Goal: Transaction & Acquisition: Purchase product/service

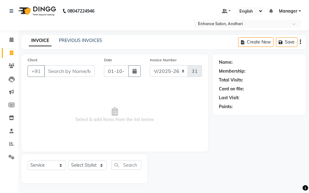
select select "7236"
select select "service"
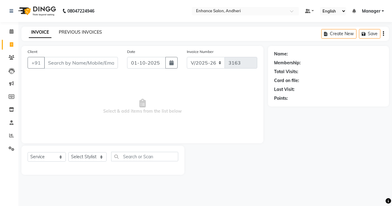
click at [89, 31] on link "PREVIOUS INVOICES" at bounding box center [80, 32] width 43 height 6
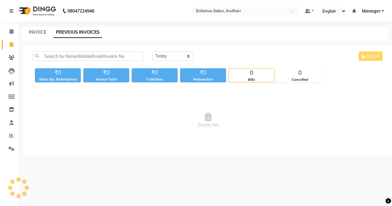
click at [89, 31] on link "PREVIOUS INVOICES" at bounding box center [78, 32] width 48 height 11
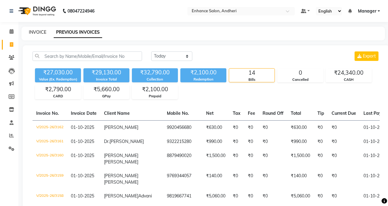
click at [38, 31] on link "INVOICE" at bounding box center [37, 32] width 17 height 6
select select "7236"
select select "service"
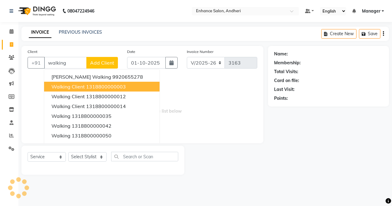
click at [98, 86] on ngb-highlight "1318800000003" at bounding box center [106, 87] width 40 height 6
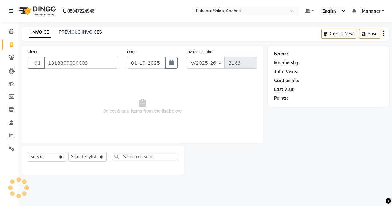
type input "1318800000003"
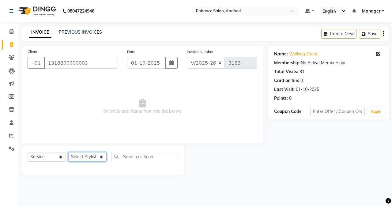
click at [73, 153] on select "Select Stylist Admin [PERSON_NAME] [PERSON_NAME] [PERSON_NAME] Manager [PERSON_…" at bounding box center [87, 157] width 38 height 10
select select "79056"
click at [68, 152] on select "Select Stylist Admin [PERSON_NAME] [PERSON_NAME] [PERSON_NAME] Manager [PERSON_…" at bounding box center [87, 157] width 38 height 10
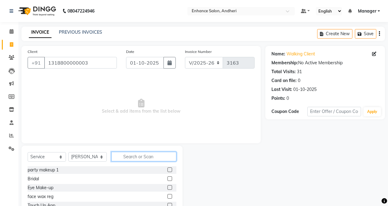
click at [139, 161] on input "text" at bounding box center [143, 157] width 65 height 10
type input "was"
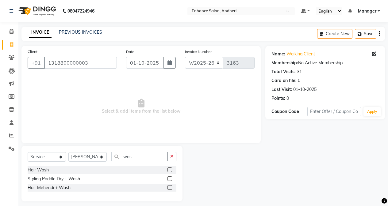
drag, startPoint x: 171, startPoint y: 170, endPoint x: 156, endPoint y: 162, distance: 16.6
click at [170, 169] on label at bounding box center [169, 170] width 5 height 5
click at [170, 169] on input "checkbox" at bounding box center [169, 170] width 4 height 4
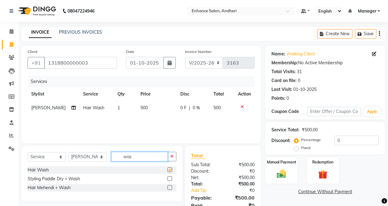
click at [146, 155] on input "was" at bounding box center [139, 157] width 56 height 10
checkbox input "false"
type input "w"
type input "blow"
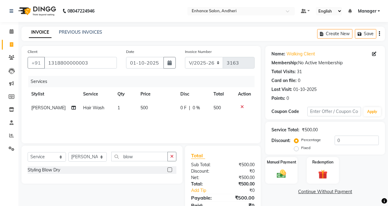
click at [170, 171] on label at bounding box center [169, 170] width 5 height 5
click at [170, 171] on input "checkbox" at bounding box center [169, 170] width 4 height 4
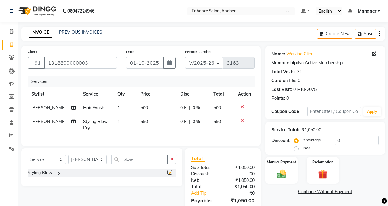
click at [143, 119] on td "550" at bounding box center [157, 125] width 40 height 20
checkbox input "false"
select select "79056"
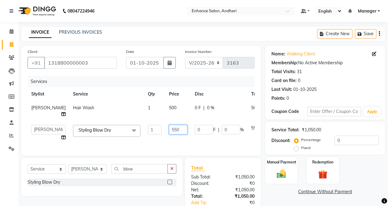
drag, startPoint x: 151, startPoint y: 130, endPoint x: 162, endPoint y: 147, distance: 19.7
click at [165, 137] on td "550" at bounding box center [178, 132] width 26 height 23
type input "650"
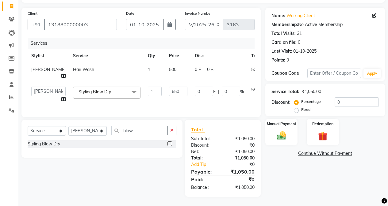
scroll to position [33, 0]
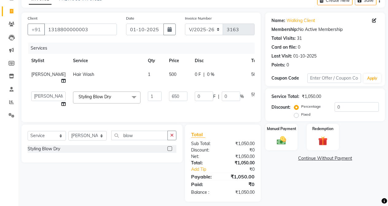
click at [289, 193] on main "INVOICE PREVIOUS INVOICES Create New Save Client +91 1318800000003 Date 01-10-2…" at bounding box center [202, 102] width 369 height 218
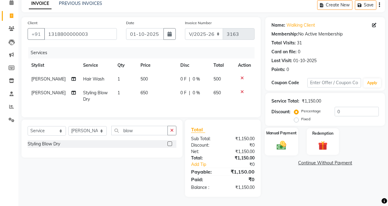
click at [284, 140] on img at bounding box center [281, 145] width 16 height 11
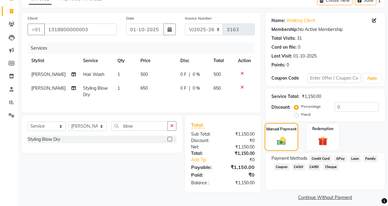
scroll to position [39, 0]
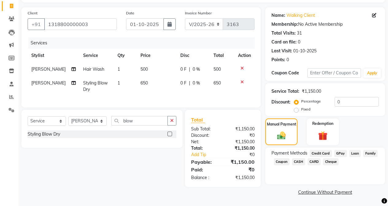
click at [309, 162] on span "CARD" at bounding box center [313, 161] width 13 height 7
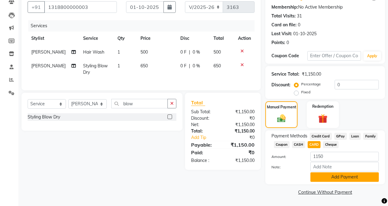
click at [309, 179] on button "Add Payment" at bounding box center [344, 178] width 68 height 10
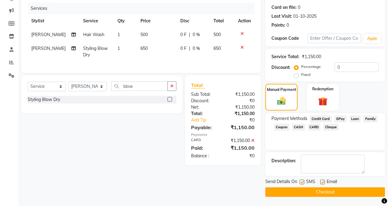
click at [309, 191] on button "Checkout" at bounding box center [325, 193] width 120 height 10
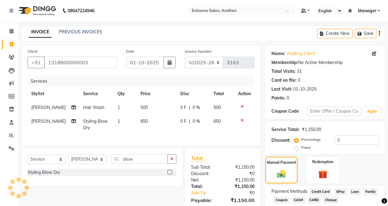
scroll to position [0, 0]
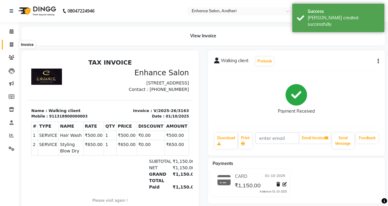
click at [14, 46] on span at bounding box center [11, 44] width 11 height 7
select select "7236"
select select "service"
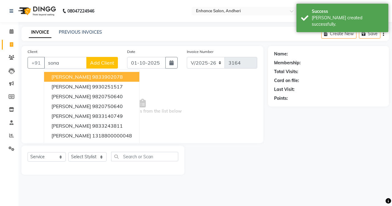
click at [63, 78] on span "sona gorawara" at bounding box center [72, 77] width 40 height 6
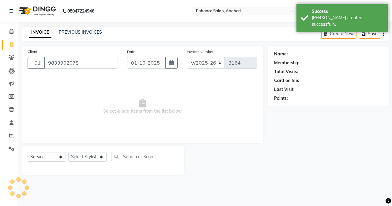
type input "9833902078"
select select "1: Object"
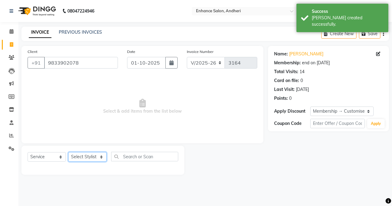
click at [86, 155] on select "Select Stylist Admin [PERSON_NAME] [PERSON_NAME] [PERSON_NAME] Manager [PERSON_…" at bounding box center [87, 157] width 38 height 10
select select "79056"
click at [68, 152] on select "Select Stylist Admin [PERSON_NAME] [PERSON_NAME] [PERSON_NAME] Manager [PERSON_…" at bounding box center [87, 157] width 38 height 10
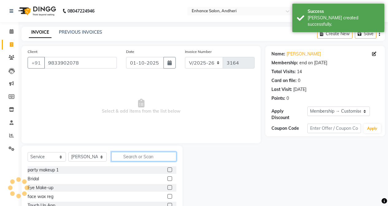
click at [127, 157] on input "text" at bounding box center [143, 157] width 65 height 10
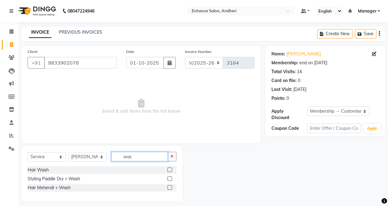
type input "was"
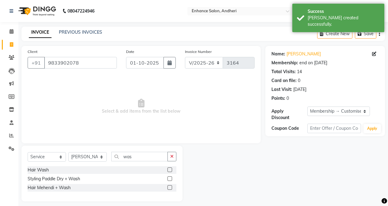
drag, startPoint x: 169, startPoint y: 170, endPoint x: 143, endPoint y: 127, distance: 50.0
click at [170, 169] on label at bounding box center [169, 170] width 5 height 5
click at [170, 169] on input "checkbox" at bounding box center [169, 170] width 4 height 4
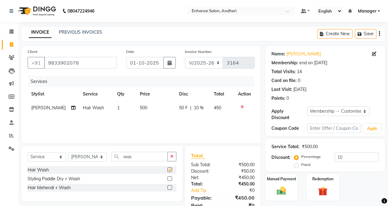
drag, startPoint x: 134, startPoint y: 102, endPoint x: 137, endPoint y: 104, distance: 3.6
click at [136, 103] on td "500" at bounding box center [156, 108] width 40 height 14
checkbox input "false"
select select "79056"
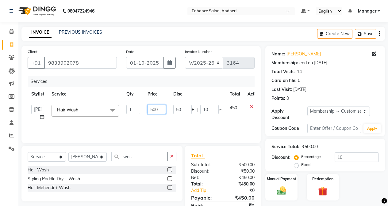
drag, startPoint x: 152, startPoint y: 109, endPoint x: 158, endPoint y: 119, distance: 11.6
click at [154, 113] on input "500" at bounding box center [156, 110] width 18 height 10
type input "300"
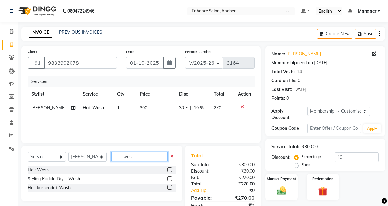
click at [150, 158] on input "was" at bounding box center [139, 157] width 56 height 10
type input "w"
type input "eye"
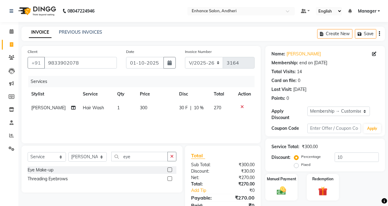
click at [169, 178] on label at bounding box center [169, 179] width 5 height 5
click at [169, 178] on input "checkbox" at bounding box center [169, 179] width 4 height 4
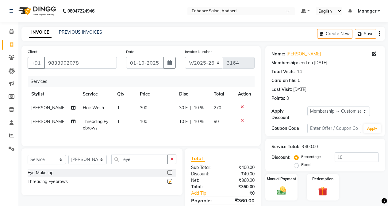
checkbox input "false"
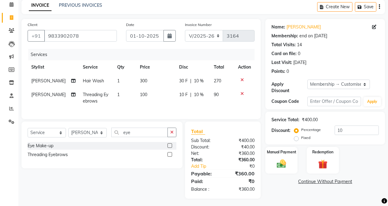
scroll to position [31, 0]
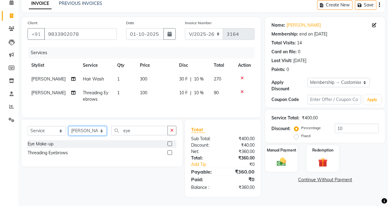
click at [76, 132] on select "Select Stylist Admin [PERSON_NAME] [PERSON_NAME] [PERSON_NAME] Manager [PERSON_…" at bounding box center [87, 131] width 38 height 10
select select "61729"
click at [68, 129] on select "Select Stylist Admin [PERSON_NAME] [PERSON_NAME] [PERSON_NAME] Manager [PERSON_…" at bounding box center [87, 131] width 38 height 10
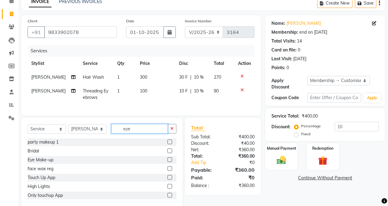
drag, startPoint x: 149, startPoint y: 134, endPoint x: 155, endPoint y: 119, distance: 16.8
click at [151, 133] on input "eye" at bounding box center [139, 129] width 56 height 10
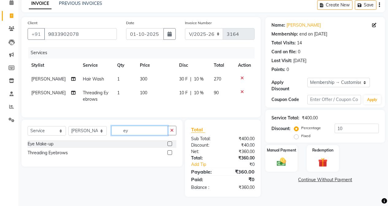
type input "e"
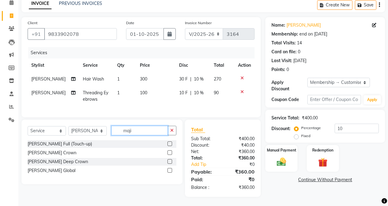
type input "maji"
drag, startPoint x: 170, startPoint y: 147, endPoint x: 145, endPoint y: 94, distance: 57.7
click at [170, 146] on label at bounding box center [169, 144] width 5 height 5
click at [170, 146] on input "checkbox" at bounding box center [169, 144] width 4 height 4
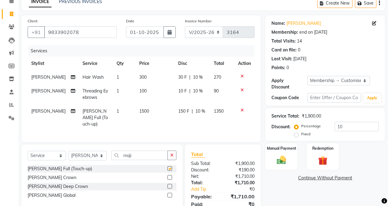
checkbox input "false"
click at [146, 114] on td "1500" at bounding box center [154, 118] width 39 height 27
select select "61729"
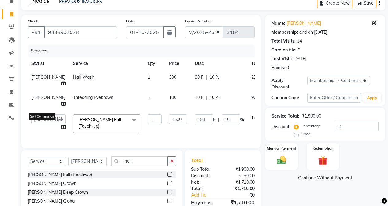
click at [61, 129] on icon at bounding box center [63, 127] width 4 height 4
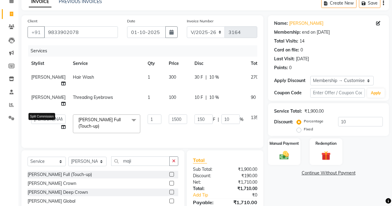
select select "61729"
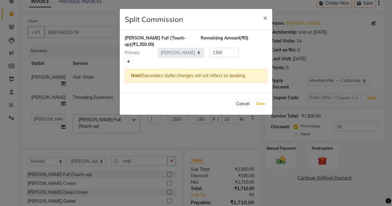
click at [129, 59] on link at bounding box center [128, 61] width 6 height 7
type input "675"
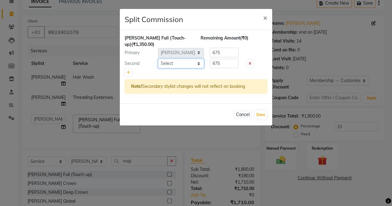
click at [172, 59] on select "Select Admin Arifa ESHA CHAUHAN FARIDA SHAIKH Manager MEENA MISALKAR Minal NAMY…" at bounding box center [181, 64] width 46 height 10
click at [158, 59] on select "Select Admin Arifa ESHA CHAUHAN FARIDA SHAIKH Manager MEENA MISALKAR Minal NAMY…" at bounding box center [181, 64] width 46 height 10
click at [188, 60] on select "Select Admin Arifa ESHA CHAUHAN FARIDA SHAIKH Manager MEENA MISALKAR Minal NAMY…" at bounding box center [181, 64] width 46 height 10
select select "61734"
click at [158, 59] on select "Select Admin Arifa ESHA CHAUHAN FARIDA SHAIKH Manager MEENA MISALKAR Minal NAMY…" at bounding box center [181, 64] width 46 height 10
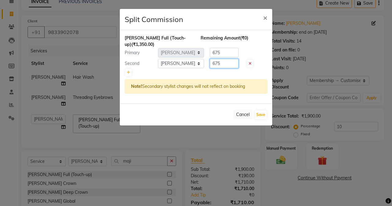
click at [225, 59] on input "675" at bounding box center [224, 64] width 29 height 10
type input "6"
click at [224, 59] on input "400" at bounding box center [224, 64] width 29 height 10
type input "400"
click at [227, 50] on input "675" at bounding box center [224, 53] width 29 height 10
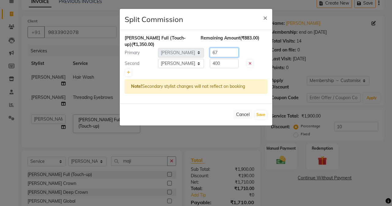
type input "6"
type input "950"
click at [260, 111] on button "Save" at bounding box center [261, 115] width 12 height 9
select select "Select"
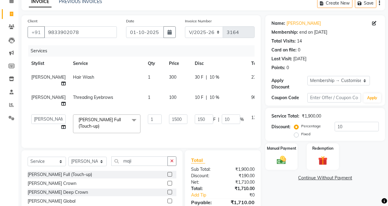
scroll to position [63, 0]
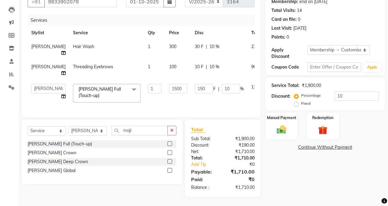
click at [165, 43] on td "300" at bounding box center [178, 50] width 26 height 20
select select "79056"
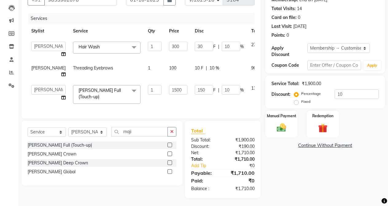
click at [165, 71] on td "100" at bounding box center [178, 71] width 26 height 20
select select "79056"
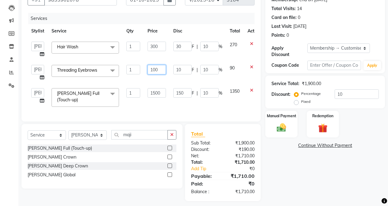
click at [161, 71] on input "100" at bounding box center [156, 70] width 18 height 10
type input "1"
type input "90"
click at [300, 181] on div "Name: Sona Gorawara Membership: end on 19-10-2025 Total Visits: 14 Card on file…" at bounding box center [327, 92] width 124 height 219
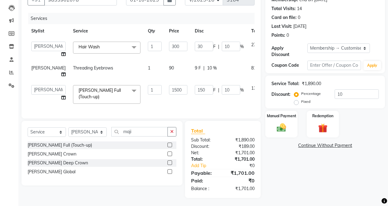
click at [165, 71] on td "90" at bounding box center [178, 71] width 26 height 20
select select "79056"
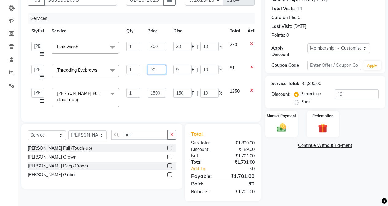
click at [161, 70] on input "90" at bounding box center [156, 70] width 18 height 10
type input "9"
type input "89"
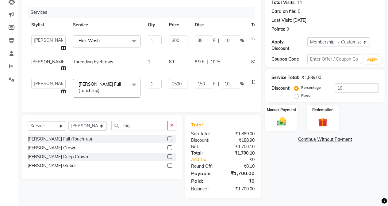
click at [276, 176] on div "Name: Sona Gorawara Membership: end on 19-10-2025 Total Visits: 14 Card on file…" at bounding box center [327, 88] width 124 height 222
click at [282, 121] on img at bounding box center [281, 121] width 16 height 11
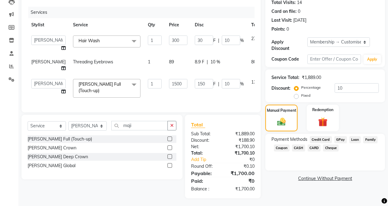
click at [303, 145] on span "CASH" at bounding box center [298, 148] width 13 height 7
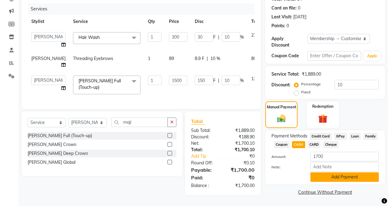
click at [309, 175] on button "Add Payment" at bounding box center [344, 178] width 68 height 10
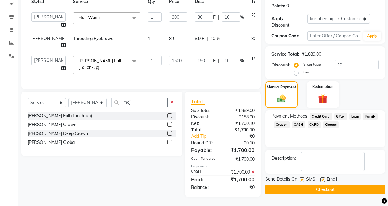
scroll to position [94, 0]
drag, startPoint x: 327, startPoint y: 180, endPoint x: 332, endPoint y: 173, distance: 9.1
click at [309, 185] on button "Checkout" at bounding box center [325, 190] width 120 height 10
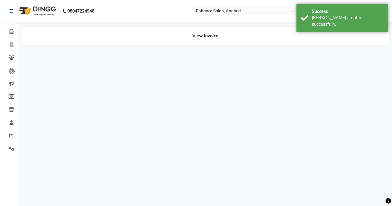
select select "79056"
select select "61729"
select select "61734"
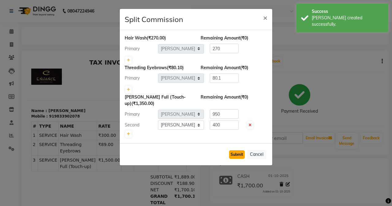
click at [235, 151] on button "Submit" at bounding box center [237, 155] width 16 height 9
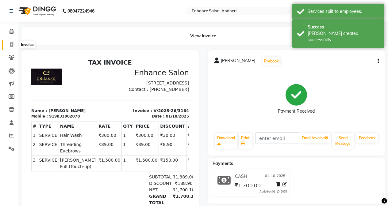
click at [7, 48] on span at bounding box center [11, 44] width 11 height 7
select select "service"
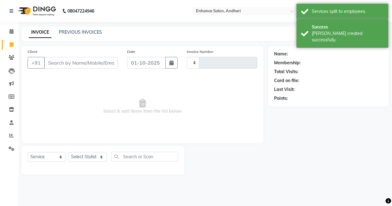
type input "3165"
select select "7236"
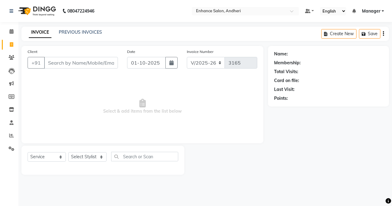
select select "7236"
select select "service"
click at [73, 32] on link "PREVIOUS INVOICES" at bounding box center [80, 32] width 43 height 6
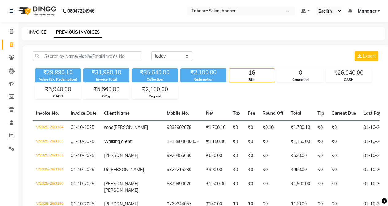
click at [35, 30] on link "INVOICE" at bounding box center [37, 32] width 17 height 6
select select "7236"
select select "service"
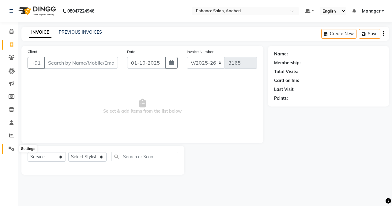
click at [8, 148] on span at bounding box center [11, 149] width 11 height 7
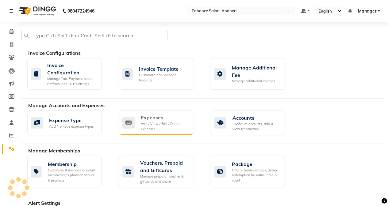
click at [170, 126] on div "Add / View / Edit / Delete expenses" at bounding box center [165, 126] width 48 height 10
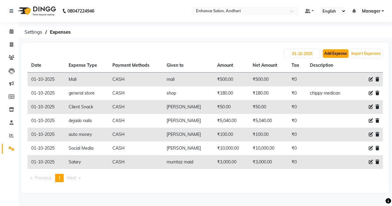
click at [329, 55] on button "Add Expense" at bounding box center [336, 53] width 26 height 9
select select "1"
select select "6324"
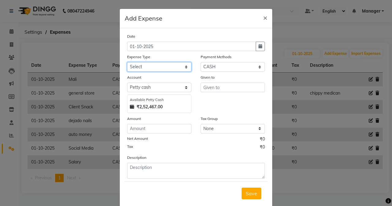
click at [127, 63] on select "Select Advance Salary Air Condition [PERSON_NAME] Aroma auto money Beauty Bazaa…" at bounding box center [159, 67] width 64 height 10
select select "18689"
click at [127, 62] on select "Select Advance Salary Air Condition [PERSON_NAME] Aroma auto money Beauty Bazaa…" at bounding box center [159, 67] width 64 height 10
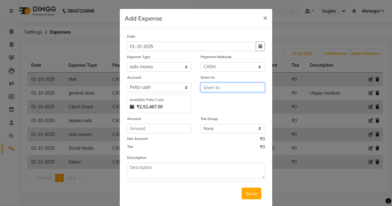
click at [218, 87] on input "text" at bounding box center [233, 88] width 64 height 10
click at [222, 101] on ngb-highlight "MEE NA MISALKAR" at bounding box center [230, 100] width 44 height 6
type input "[PERSON_NAME]"
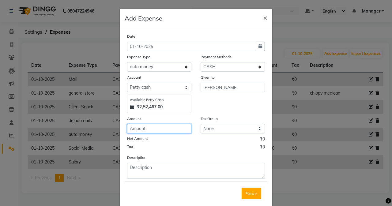
click at [151, 129] on input "number" at bounding box center [159, 129] width 64 height 10
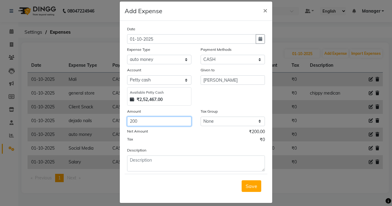
scroll to position [13, 0]
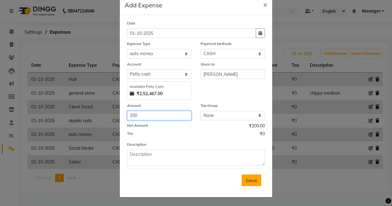
type input "200"
click at [246, 180] on span "Save" at bounding box center [252, 180] width 12 height 6
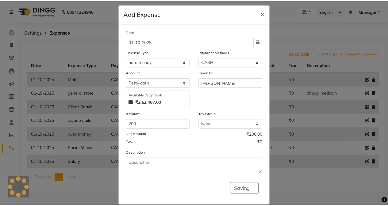
scroll to position [0, 0]
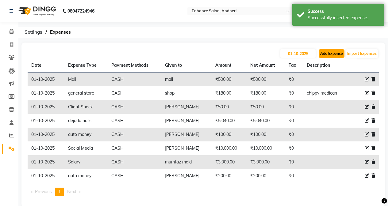
click at [340, 53] on button "Add Expense" at bounding box center [332, 53] width 26 height 9
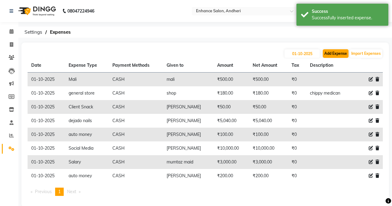
select select "1"
select select "6324"
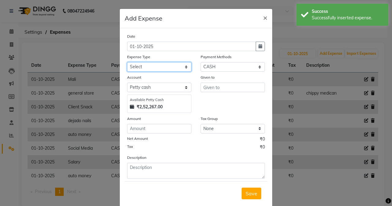
click at [150, 64] on select "Select Advance Salary Air Condition [PERSON_NAME] Aroma auto money Beauty Bazaa…" at bounding box center [159, 67] width 64 height 10
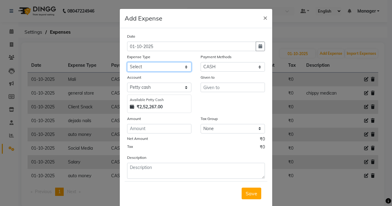
select select "21364"
click at [127, 62] on select "Select Advance Salary Air Condition [PERSON_NAME] Aroma auto money Beauty Bazaa…" at bounding box center [159, 67] width 64 height 10
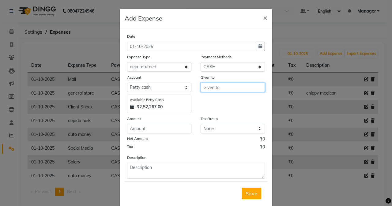
click at [227, 89] on input "text" at bounding box center [233, 88] width 64 height 10
type input "deja do"
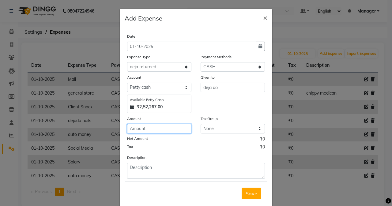
click at [174, 126] on input "number" at bounding box center [159, 129] width 64 height 10
type input "4950"
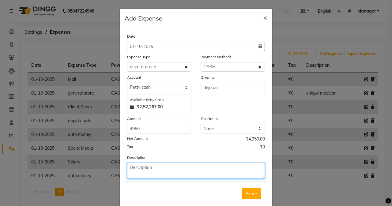
click at [170, 167] on textarea at bounding box center [196, 171] width 138 height 16
type textarea "Nano 300ml return"
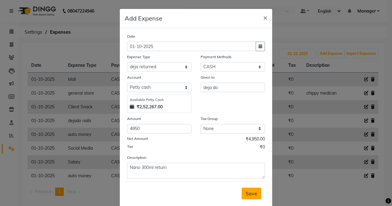
click at [254, 193] on span "Save" at bounding box center [252, 194] width 12 height 6
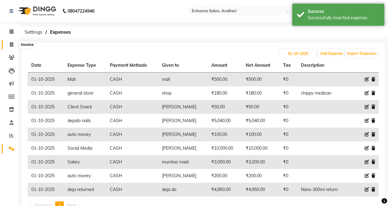
click at [10, 43] on icon at bounding box center [11, 44] width 3 height 5
select select "7236"
select select "service"
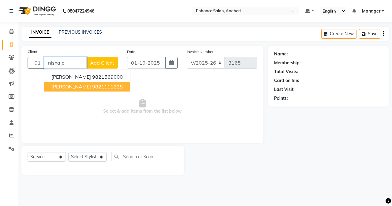
click at [70, 86] on span "[PERSON_NAME]" at bounding box center [72, 87] width 40 height 6
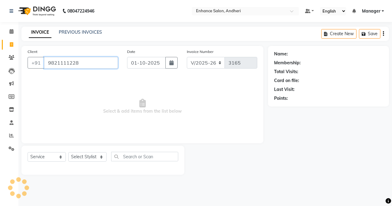
type input "9821111228"
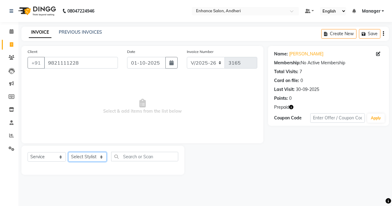
click at [78, 156] on select "Select Stylist Admin [PERSON_NAME] [PERSON_NAME] [PERSON_NAME] Manager [PERSON_…" at bounding box center [87, 157] width 38 height 10
click at [68, 152] on select "Select Stylist Admin [PERSON_NAME] [PERSON_NAME] [PERSON_NAME] Manager [PERSON_…" at bounding box center [87, 157] width 38 height 10
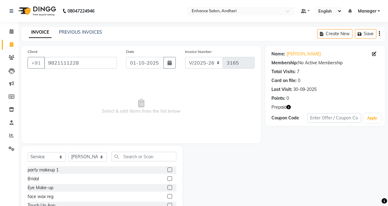
drag, startPoint x: 74, startPoint y: 162, endPoint x: 78, endPoint y: 151, distance: 11.3
click at [77, 156] on div "Select Service Product Membership Package Voucher Prepaid Gift Card Select Styl…" at bounding box center [102, 159] width 149 height 14
drag, startPoint x: 80, startPoint y: 158, endPoint x: 80, endPoint y: 153, distance: 4.3
click at [80, 158] on select "Select Stylist Admin [PERSON_NAME] [PERSON_NAME] [PERSON_NAME] Manager [PERSON_…" at bounding box center [87, 157] width 38 height 10
select select "61733"
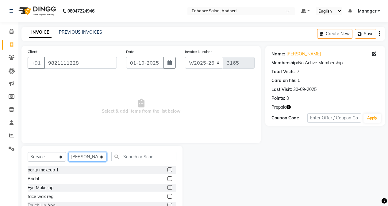
click at [68, 152] on select "Select Stylist Admin [PERSON_NAME] [PERSON_NAME] [PERSON_NAME] Manager [PERSON_…" at bounding box center [87, 157] width 38 height 10
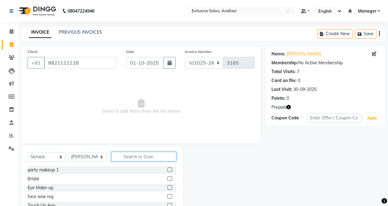
click at [150, 158] on input "text" at bounding box center [143, 157] width 65 height 10
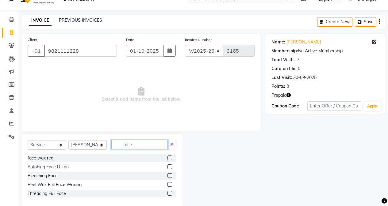
scroll to position [22, 0]
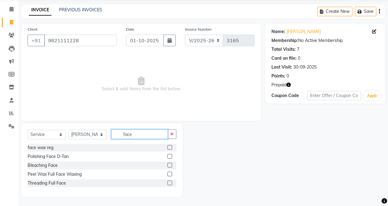
type input "face"
click at [170, 155] on label at bounding box center [169, 156] width 5 height 5
click at [170, 155] on input "checkbox" at bounding box center [169, 157] width 4 height 4
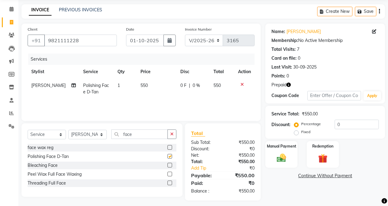
checkbox input "false"
click at [137, 87] on td "550" at bounding box center [157, 89] width 40 height 20
select select "61733"
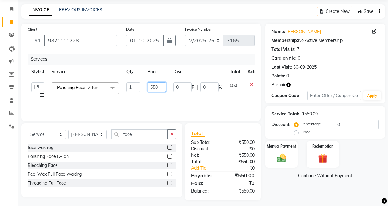
click at [154, 85] on input "550" at bounding box center [156, 87] width 18 height 10
type input "600"
click at [148, 130] on input "face" at bounding box center [139, 135] width 56 height 10
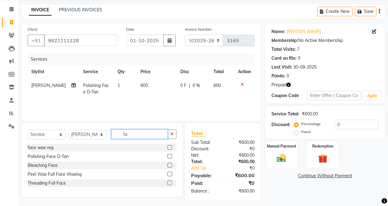
type input "f"
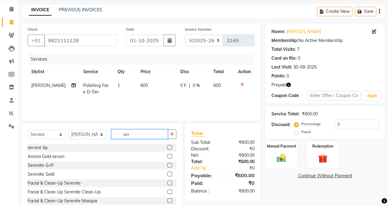
scroll to position [10, 0]
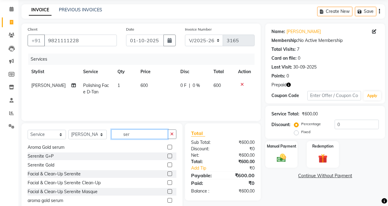
type input "ser"
click at [167, 183] on label at bounding box center [169, 182] width 5 height 5
click at [167, 183] on input "checkbox" at bounding box center [169, 183] width 4 height 4
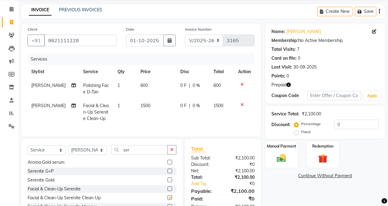
checkbox input "false"
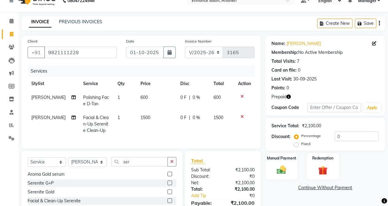
scroll to position [0, 0]
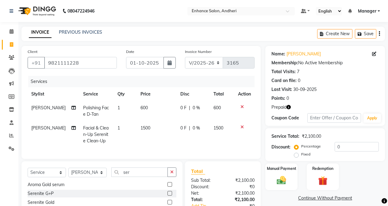
click at [242, 124] on td at bounding box center [244, 134] width 20 height 27
click at [239, 126] on div at bounding box center [244, 127] width 13 height 4
click at [241, 127] on icon at bounding box center [241, 127] width 3 height 4
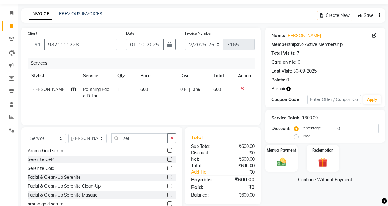
scroll to position [39, 0]
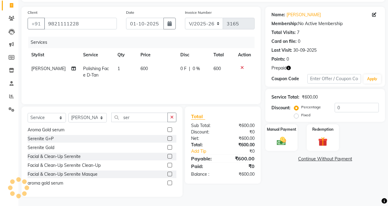
click at [167, 157] on label at bounding box center [169, 156] width 5 height 5
click at [167, 157] on input "checkbox" at bounding box center [169, 157] width 4 height 4
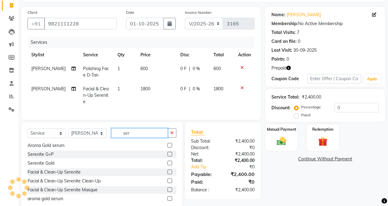
checkbox input "false"
click at [140, 134] on input "ser" at bounding box center [139, 133] width 56 height 10
type input "s"
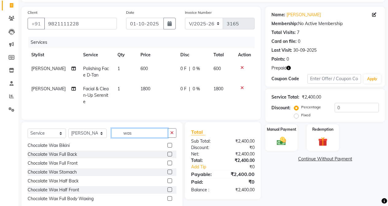
scroll to position [0, 0]
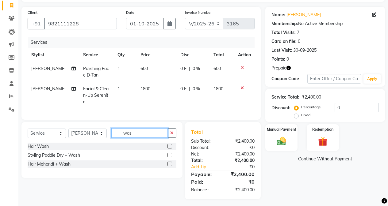
type input "was"
click at [171, 153] on label at bounding box center [169, 155] width 5 height 5
click at [171, 154] on input "checkbox" at bounding box center [169, 156] width 4 height 4
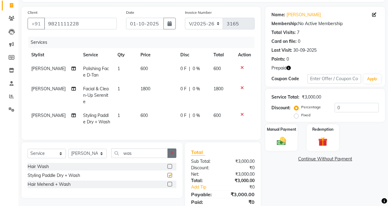
checkbox input "false"
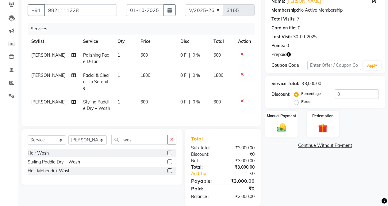
scroll to position [60, 0]
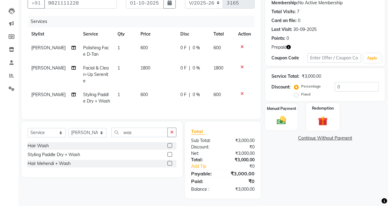
click at [325, 128] on div "Redemption" at bounding box center [322, 117] width 33 height 28
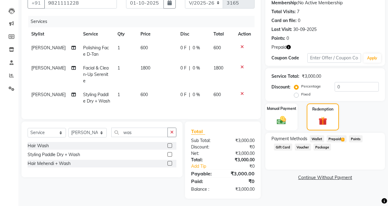
click at [338, 138] on span "Prepaid 1" at bounding box center [336, 138] width 20 height 7
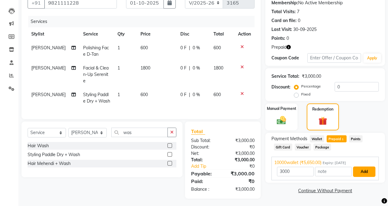
click at [374, 170] on button "Add" at bounding box center [364, 172] width 22 height 10
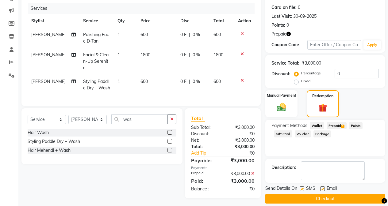
scroll to position [80, 0]
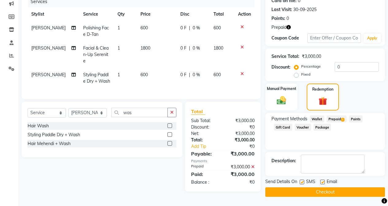
click at [347, 192] on button "Checkout" at bounding box center [325, 193] width 120 height 10
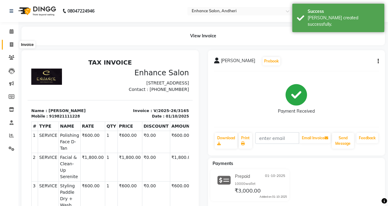
click at [7, 44] on span at bounding box center [11, 44] width 11 height 7
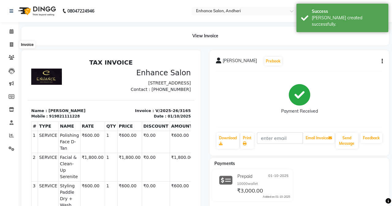
select select "service"
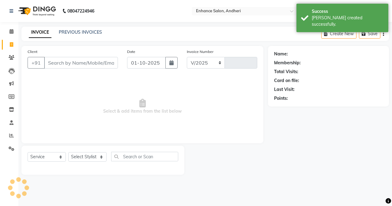
select select "7236"
type input "3166"
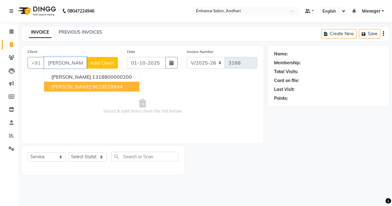
click at [63, 84] on span "[PERSON_NAME]" at bounding box center [72, 87] width 40 height 6
type input "9619579944"
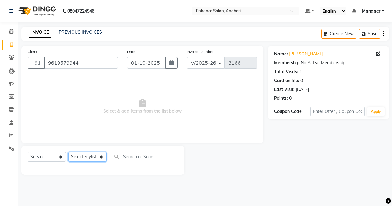
click at [88, 159] on select "Select Stylist Admin [PERSON_NAME] [PERSON_NAME] [PERSON_NAME] Manager [PERSON_…" at bounding box center [87, 157] width 38 height 10
select select "61735"
click at [68, 152] on select "Select Stylist Admin [PERSON_NAME] [PERSON_NAME] [PERSON_NAME] Manager [PERSON_…" at bounding box center [87, 157] width 38 height 10
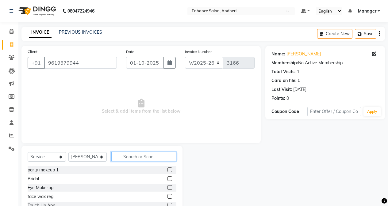
click at [125, 156] on input "text" at bounding box center [143, 157] width 65 height 10
type input "was"
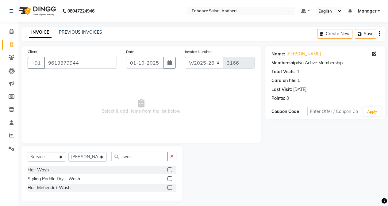
drag, startPoint x: 170, startPoint y: 169, endPoint x: 166, endPoint y: 166, distance: 5.1
click at [170, 169] on label at bounding box center [169, 170] width 5 height 5
click at [170, 169] on input "checkbox" at bounding box center [169, 170] width 4 height 4
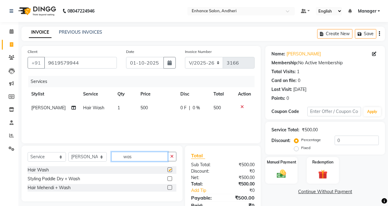
click at [153, 155] on input "was" at bounding box center [139, 157] width 56 height 10
checkbox input "false"
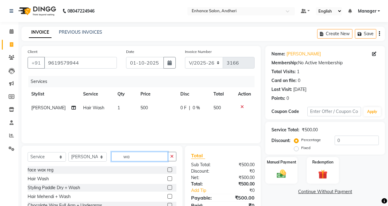
type input "w"
type input "ir"
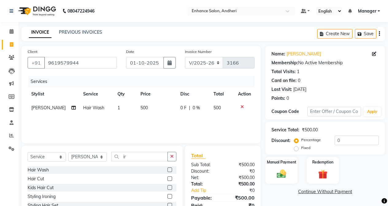
click at [167, 196] on label at bounding box center [169, 196] width 5 height 5
click at [167, 196] on input "checkbox" at bounding box center [169, 197] width 4 height 4
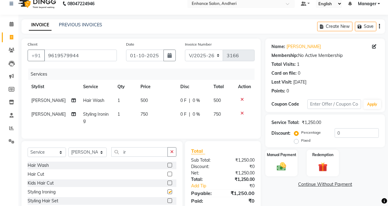
checkbox input "false"
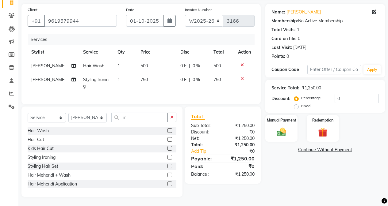
scroll to position [47, 0]
click at [148, 73] on td "750" at bounding box center [157, 83] width 40 height 20
select select "61735"
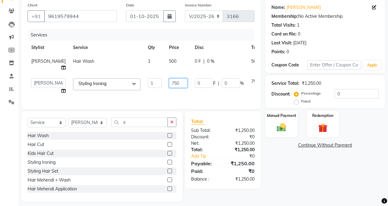
click at [169, 88] on input "750" at bounding box center [178, 83] width 18 height 10
type input "550"
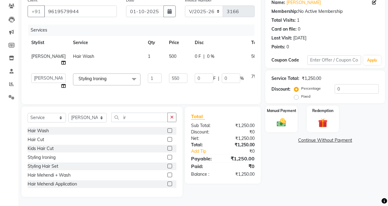
click at [338, 175] on div "Name: [PERSON_NAME] Membership: No Active Membership Total Visits: 1 Card on fi…" at bounding box center [327, 95] width 124 height 203
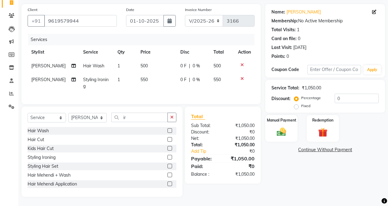
click at [288, 186] on div "Name: [PERSON_NAME] Membership: No Active Membership Total Visits: 1 Card on fi…" at bounding box center [327, 100] width 124 height 193
click at [155, 84] on td "550" at bounding box center [157, 83] width 40 height 20
select select "61735"
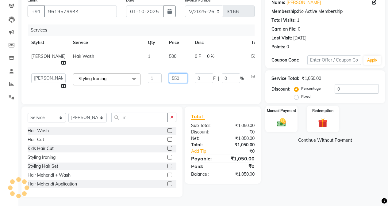
click at [170, 74] on input "550" at bounding box center [178, 79] width 18 height 10
type input "500"
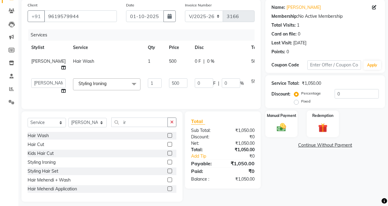
click at [297, 183] on div "Name: [PERSON_NAME] Membership: No Active Membership Total Visits: 1 Card on fi…" at bounding box center [327, 100] width 124 height 203
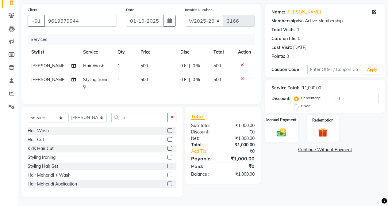
click at [279, 128] on img at bounding box center [281, 132] width 16 height 11
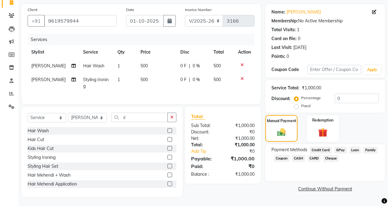
click at [339, 147] on span "GPay" at bounding box center [340, 150] width 13 height 7
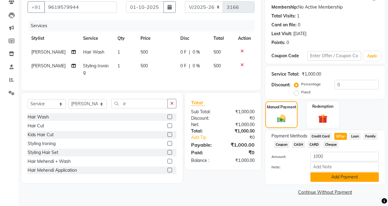
click at [330, 177] on button "Add Payment" at bounding box center [344, 178] width 68 height 10
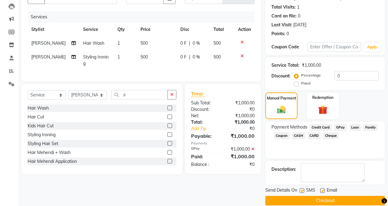
scroll to position [73, 0]
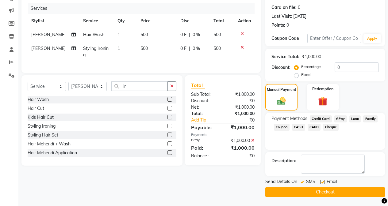
click at [330, 198] on main "INVOICE PREVIOUS INVOICES Create New Save Client [PHONE_NUMBER] Date [DATE] Inv…" at bounding box center [202, 79] width 369 height 253
click at [328, 193] on button "Checkout" at bounding box center [325, 193] width 120 height 10
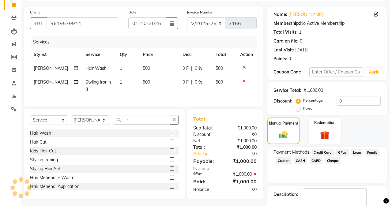
scroll to position [0, 0]
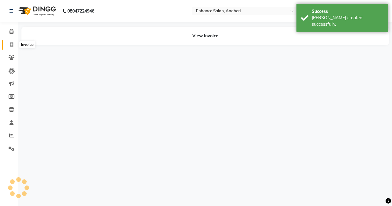
click at [10, 43] on icon at bounding box center [11, 44] width 3 height 5
select select "service"
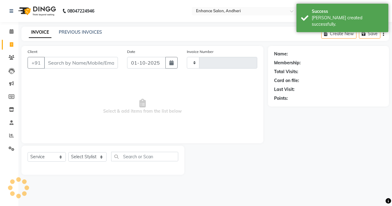
type input "3167"
select select "7236"
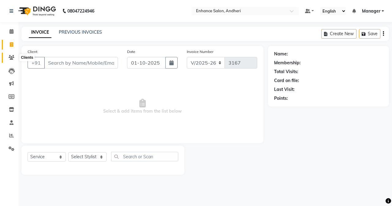
click at [9, 58] on icon at bounding box center [12, 57] width 6 height 5
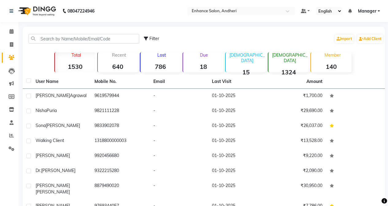
click at [78, 44] on div "Filter Import Add Client" at bounding box center [204, 38] width 360 height 19
click at [77, 37] on input "text" at bounding box center [84, 39] width 111 height 10
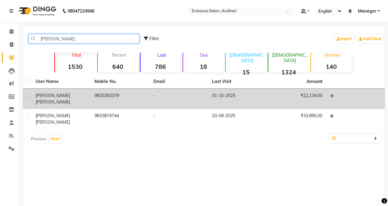
type input "[PERSON_NAME]"
click at [88, 90] on td "[PERSON_NAME]" at bounding box center [61, 99] width 59 height 20
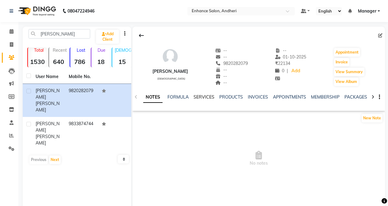
click at [207, 97] on link "SERVICES" at bounding box center [203, 97] width 21 height 6
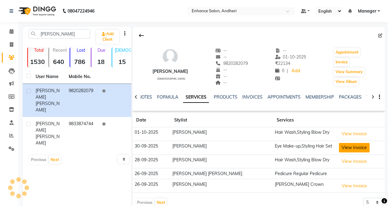
click at [339, 147] on button "View Invoice" at bounding box center [354, 148] width 31 height 10
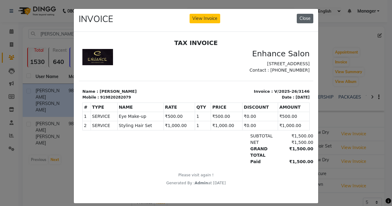
click at [301, 17] on button "Close" at bounding box center [305, 19] width 17 height 10
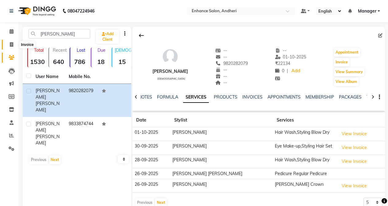
click at [8, 45] on span at bounding box center [11, 44] width 11 height 7
select select "service"
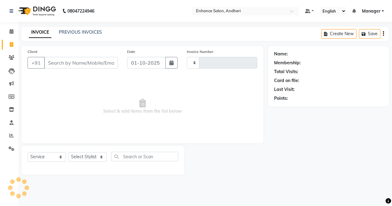
type input "3167"
select select "7236"
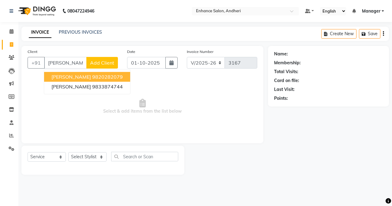
click at [93, 74] on ngb-highlight "9820282079" at bounding box center [107, 77] width 31 height 6
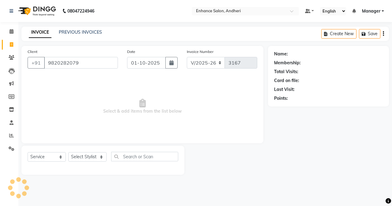
type input "9820282079"
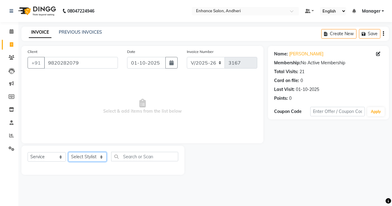
click at [82, 158] on select "Select Stylist Admin [PERSON_NAME] [PERSON_NAME] [PERSON_NAME] Manager [PERSON_…" at bounding box center [87, 157] width 38 height 10
select select "61731"
click at [68, 152] on select "Select Stylist Admin [PERSON_NAME] [PERSON_NAME] [PERSON_NAME] Manager [PERSON_…" at bounding box center [87, 157] width 38 height 10
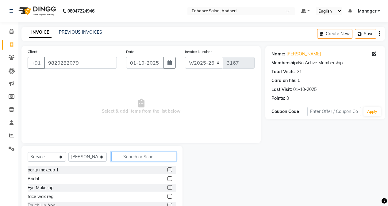
click at [138, 158] on input "text" at bounding box center [143, 157] width 65 height 10
type input "hai"
click at [170, 196] on label at bounding box center [169, 196] width 5 height 5
click at [170, 196] on input "checkbox" at bounding box center [169, 197] width 4 height 4
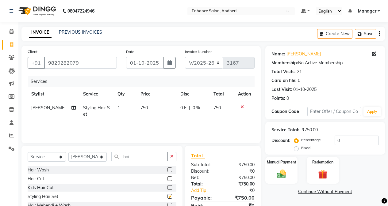
checkbox input "false"
click at [153, 105] on td "750" at bounding box center [157, 111] width 40 height 20
select select "61731"
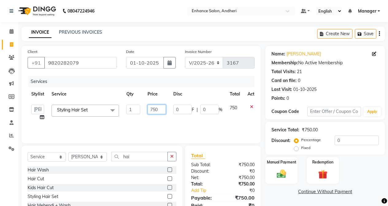
click at [162, 109] on input "750" at bounding box center [156, 110] width 18 height 10
type input "7"
type input "1100"
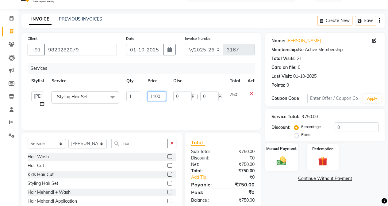
scroll to position [31, 0]
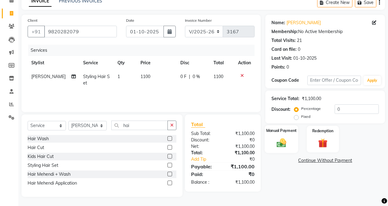
click at [279, 136] on div "Manual Payment" at bounding box center [281, 139] width 33 height 28
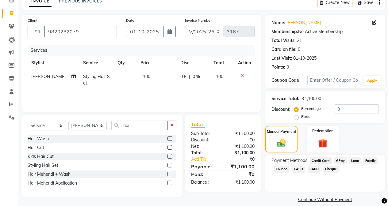
click at [344, 161] on span "GPay" at bounding box center [340, 161] width 13 height 7
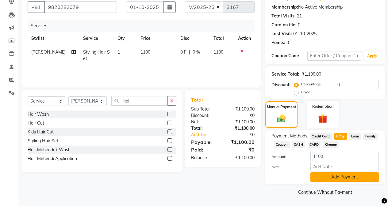
click at [340, 175] on button "Add Payment" at bounding box center [344, 178] width 68 height 10
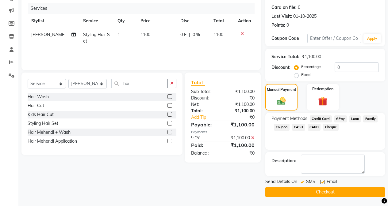
click at [339, 189] on button "Checkout" at bounding box center [325, 193] width 120 height 10
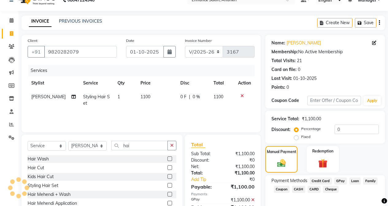
scroll to position [0, 0]
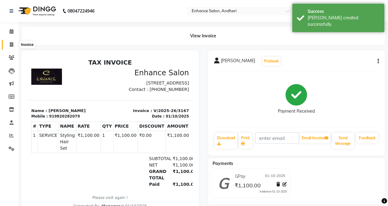
click at [13, 44] on icon at bounding box center [11, 44] width 3 height 5
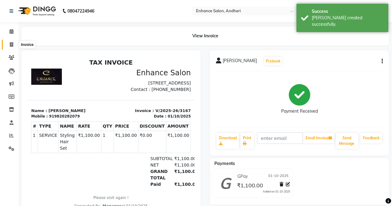
select select "7236"
select select "service"
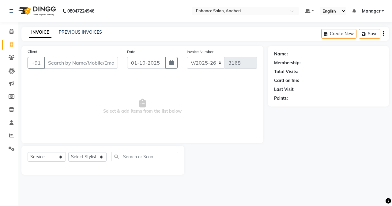
click at [327, 160] on div "Name: Membership: Total Visits: Card on file: Last Visit: Points:" at bounding box center [331, 110] width 126 height 129
drag, startPoint x: 332, startPoint y: 157, endPoint x: 329, endPoint y: 151, distance: 7.0
click at [332, 157] on div "Name: Membership: Total Visits: Card on file: Last Visit: Points:" at bounding box center [331, 110] width 126 height 129
click at [311, 124] on div "Name: Membership: Total Visits: Card on file: Last Visit: Points:" at bounding box center [331, 110] width 126 height 129
click at [348, 152] on div "Name: Membership: Total Visits: Card on file: Last Visit: Points:" at bounding box center [331, 110] width 126 height 129
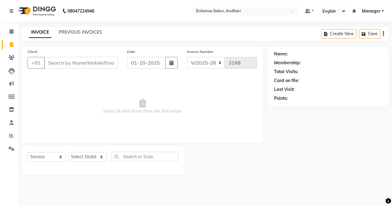
click at [341, 154] on div "Name: Membership: Total Visits: Card on file: Last Visit: Points:" at bounding box center [331, 110] width 126 height 129
click at [54, 65] on input "Client" at bounding box center [81, 63] width 74 height 12
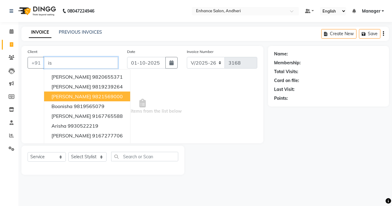
type input "i"
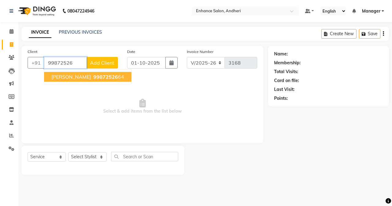
click at [51, 76] on button "[PERSON_NAME] 99872526 64" at bounding box center [87, 77] width 87 height 10
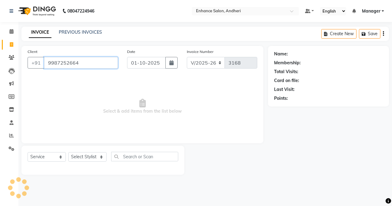
type input "9987252664"
click at [81, 156] on select "Select Stylist Admin [PERSON_NAME] [PERSON_NAME] [PERSON_NAME] Manager [PERSON_…" at bounding box center [87, 157] width 38 height 10
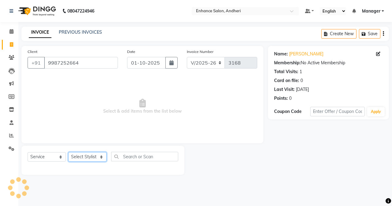
select select "61729"
click at [68, 152] on select "Select Stylist Admin [PERSON_NAME] [PERSON_NAME] [PERSON_NAME] Manager [PERSON_…" at bounding box center [87, 157] width 38 height 10
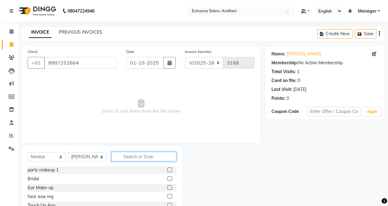
click at [132, 155] on input "text" at bounding box center [143, 157] width 65 height 10
type input "hai"
click at [168, 179] on label at bounding box center [169, 179] width 5 height 5
click at [168, 179] on input "checkbox" at bounding box center [169, 179] width 4 height 4
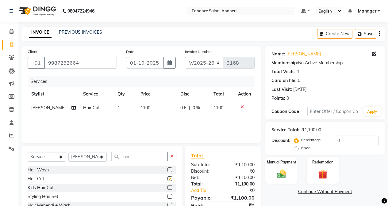
checkbox input "false"
click at [94, 155] on select "Select Stylist Admin [PERSON_NAME] [PERSON_NAME] [PERSON_NAME] Manager [PERSON_…" at bounding box center [87, 157] width 38 height 10
select select "61736"
click at [68, 152] on select "Select Stylist Admin [PERSON_NAME] [PERSON_NAME] [PERSON_NAME] Manager [PERSON_…" at bounding box center [87, 157] width 38 height 10
click at [142, 157] on input "hai" at bounding box center [139, 157] width 56 height 10
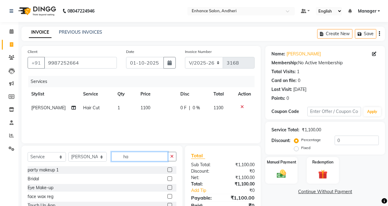
type input "h"
type input "milk"
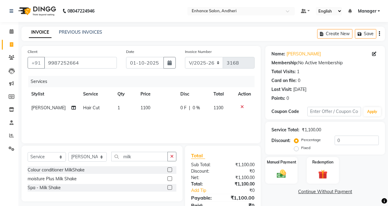
click at [169, 179] on label at bounding box center [169, 179] width 5 height 5
click at [169, 179] on input "checkbox" at bounding box center [169, 179] width 4 height 4
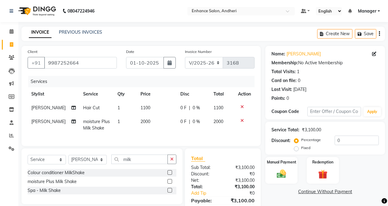
checkbox input "false"
click at [149, 123] on td "2000" at bounding box center [157, 125] width 40 height 20
select select "61736"
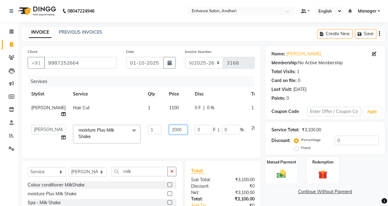
click at [169, 135] on input "2000" at bounding box center [178, 130] width 18 height 10
type input "2200"
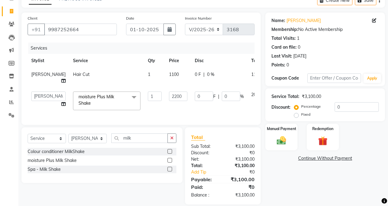
click at [268, 152] on div "Name: [PERSON_NAME] Membership: No Active Membership Total Visits: 1 Card on fi…" at bounding box center [327, 109] width 124 height 192
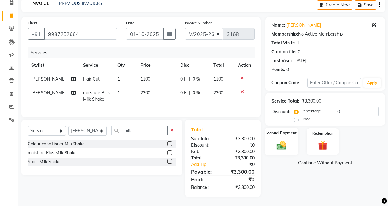
click at [284, 128] on div "Manual Payment" at bounding box center [281, 142] width 33 height 28
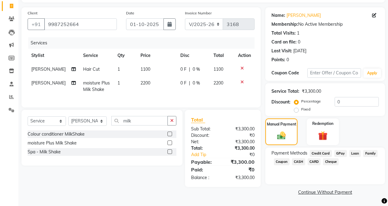
click at [301, 162] on span "CASH" at bounding box center [298, 161] width 13 height 7
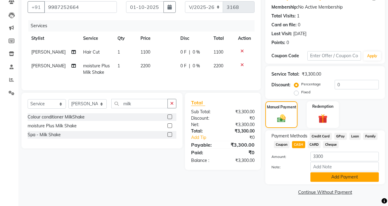
click at [318, 175] on button "Add Payment" at bounding box center [344, 178] width 68 height 10
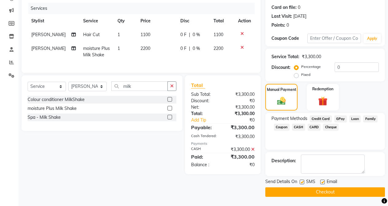
click at [308, 193] on button "Checkout" at bounding box center [325, 193] width 120 height 10
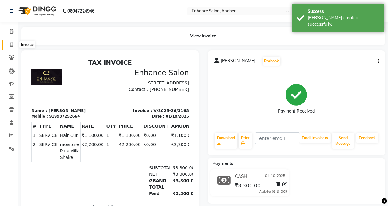
click at [11, 44] on icon at bounding box center [11, 44] width 3 height 5
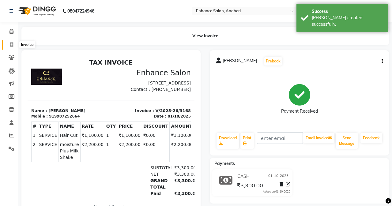
select select "7236"
select select "service"
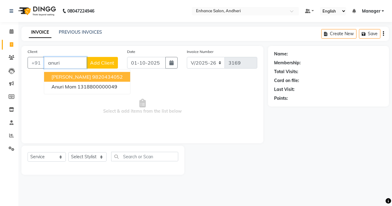
click at [60, 79] on span "[PERSON_NAME]" at bounding box center [72, 77] width 40 height 6
type input "9820434052"
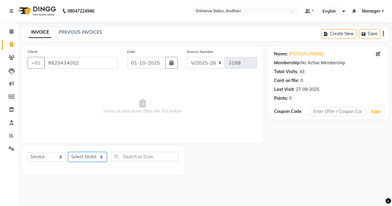
click at [86, 159] on select "Select Stylist Admin [PERSON_NAME] [PERSON_NAME] [PERSON_NAME] Manager [PERSON_…" at bounding box center [87, 157] width 38 height 10
select select "61775"
click at [68, 152] on select "Select Stylist Admin [PERSON_NAME] [PERSON_NAME] [PERSON_NAME] Manager [PERSON_…" at bounding box center [87, 157] width 38 height 10
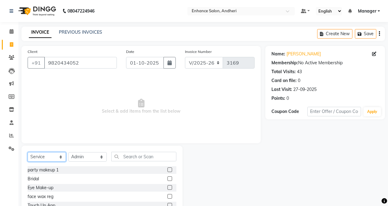
click at [48, 155] on select "Select Service Product Membership Package Voucher Prepaid Gift Card" at bounding box center [47, 157] width 38 height 10
select select "product"
click at [28, 152] on select "Select Service Product Membership Package Voucher Prepaid Gift Card" at bounding box center [47, 157] width 38 height 10
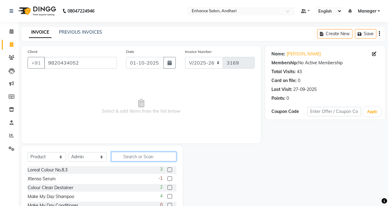
click at [145, 156] on input "text" at bounding box center [143, 157] width 65 height 10
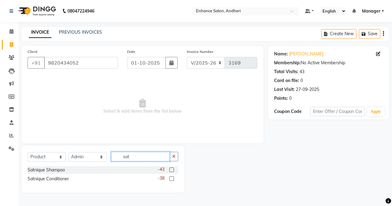
type input "sat"
click at [171, 168] on label at bounding box center [172, 170] width 5 height 5
click at [171, 168] on input "checkbox" at bounding box center [172, 170] width 4 height 4
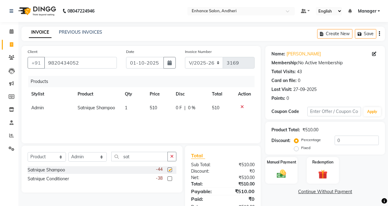
checkbox input "false"
click at [168, 180] on label at bounding box center [169, 179] width 5 height 5
click at [168, 180] on input "checkbox" at bounding box center [169, 179] width 4 height 4
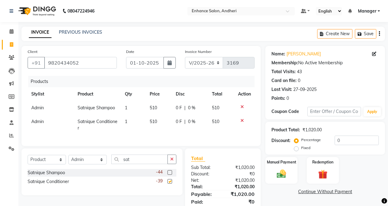
checkbox input "false"
click at [163, 109] on td "510" at bounding box center [159, 108] width 26 height 14
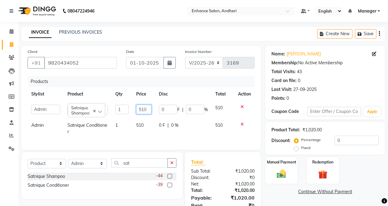
click at [150, 110] on input "510" at bounding box center [143, 110] width 15 height 10
type input "536"
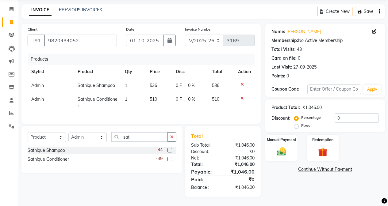
click at [281, 167] on div "Name: [PERSON_NAME] Membership: No Active Membership Total Visits: 43 Card on f…" at bounding box center [327, 111] width 124 height 174
click at [282, 150] on img at bounding box center [281, 151] width 16 height 11
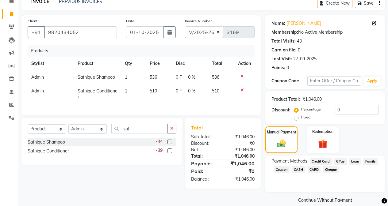
click at [340, 160] on span "GPay" at bounding box center [340, 161] width 13 height 7
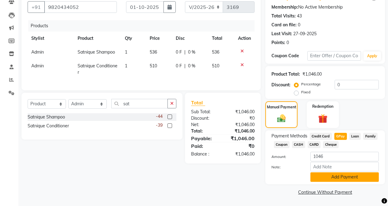
click at [342, 174] on button "Add Payment" at bounding box center [344, 178] width 68 height 10
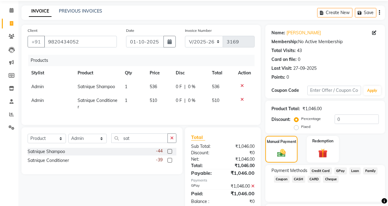
scroll to position [0, 0]
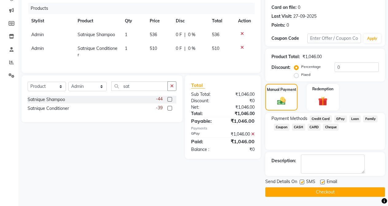
click at [303, 191] on button "Checkout" at bounding box center [325, 193] width 120 height 10
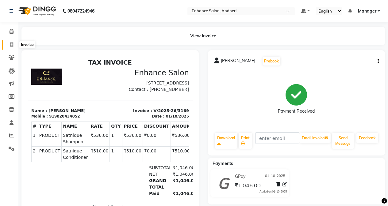
click at [14, 43] on span at bounding box center [11, 44] width 11 height 7
select select "service"
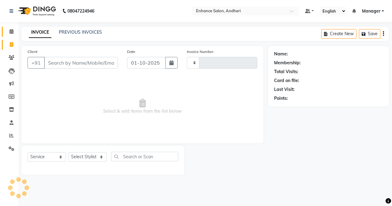
type input "3170"
select select "7236"
